Goal: Entertainment & Leisure: Consume media (video, audio)

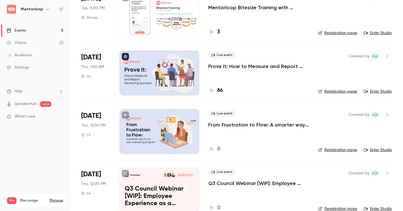
scroll to position [126, 0]
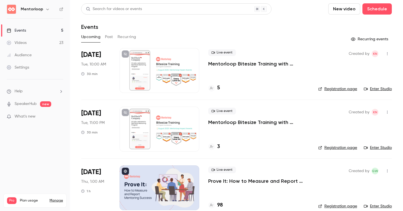
click at [105, 34] on button "Past" at bounding box center [109, 36] width 8 height 9
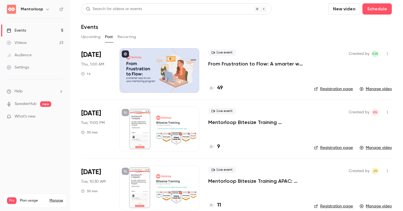
click at [275, 65] on p "From Frustration to Flow: A smarter way to run your mentoring program" at bounding box center [256, 63] width 97 height 7
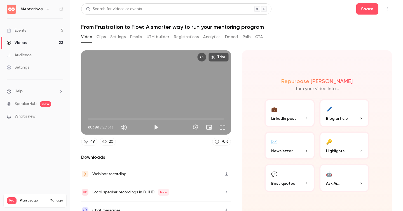
click at [102, 38] on button "Clips" at bounding box center [100, 36] width 9 height 9
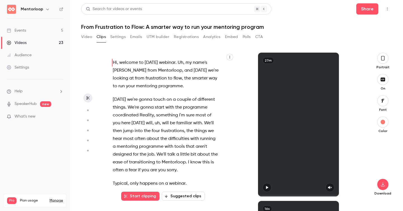
click at [182, 197] on button "Suggested clips" at bounding box center [183, 195] width 43 height 9
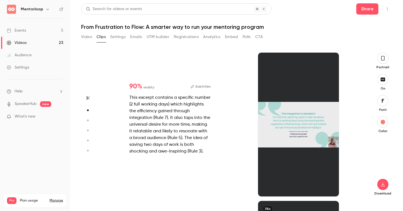
scroll to position [148, 0]
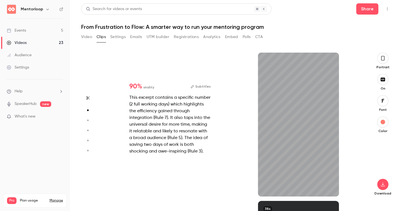
type input "*"
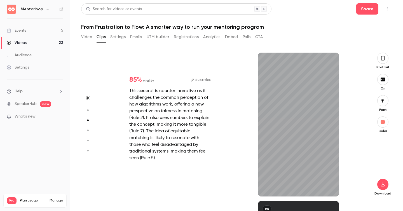
scroll to position [296, 0]
click at [330, 190] on button "button" at bounding box center [329, 187] width 9 height 9
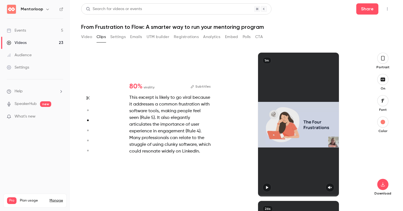
type input "*"
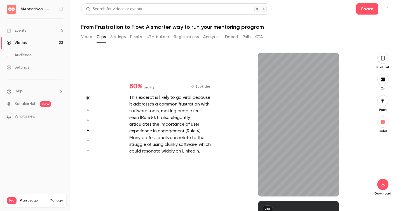
scroll to position [444, 0]
type input "*"
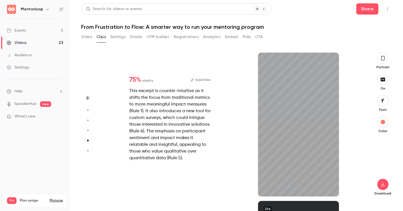
scroll to position [593, 0]
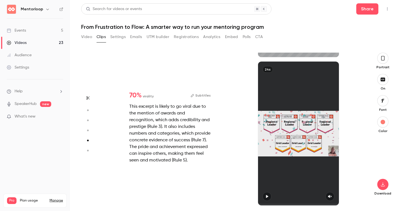
type input "*"
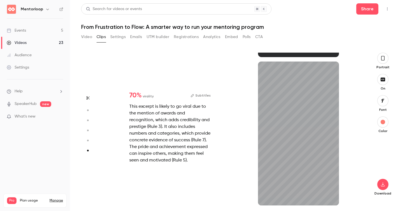
scroll to position [732, 0]
click at [327, 195] on icon "button" at bounding box center [329, 196] width 4 height 4
drag, startPoint x: 267, startPoint y: 204, endPoint x: 252, endPoint y: 204, distance: 15.4
click at [252, 204] on div "24s" at bounding box center [298, 133] width 128 height 144
type input "****"
